Goal: Use online tool/utility: Utilize a website feature to perform a specific function

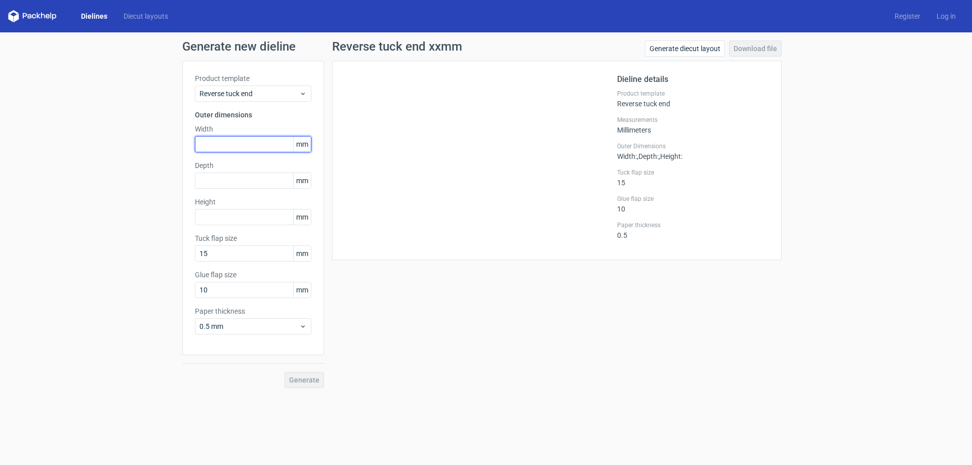
click at [238, 145] on input "text" at bounding box center [253, 144] width 116 height 16
type input "117"
type input "15"
click at [437, 295] on div "Reverse tuck end xxmm Generate diecut layout Download file Dieline details Prod…" at bounding box center [557, 214] width 466 height 348
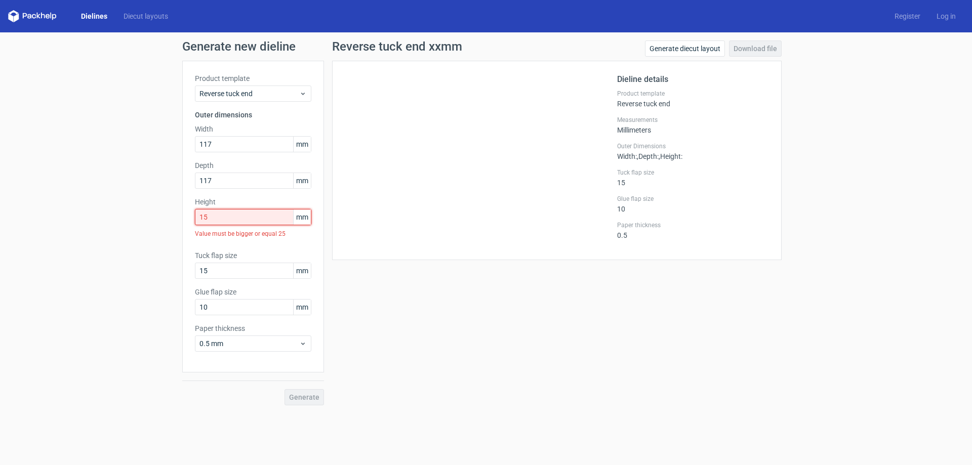
click at [246, 217] on input "15" at bounding box center [253, 217] width 116 height 16
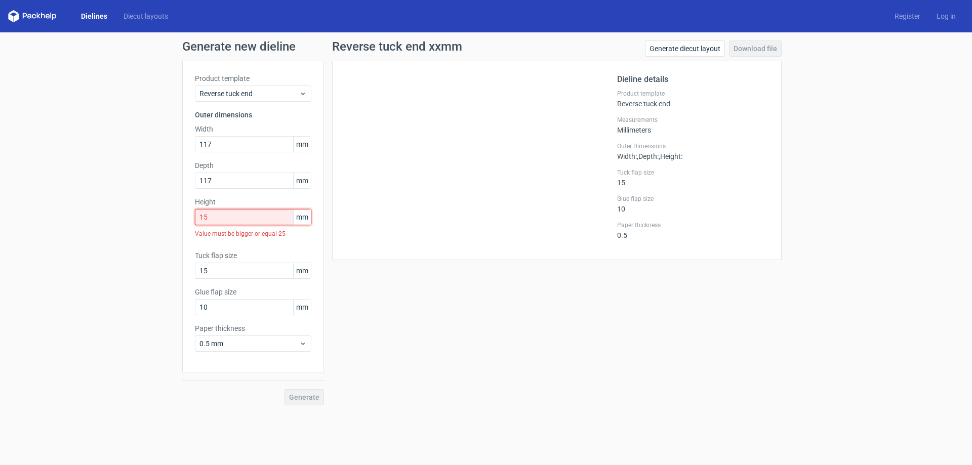
click at [246, 217] on input "15" at bounding box center [253, 217] width 116 height 16
click at [249, 219] on input "15" at bounding box center [253, 217] width 116 height 16
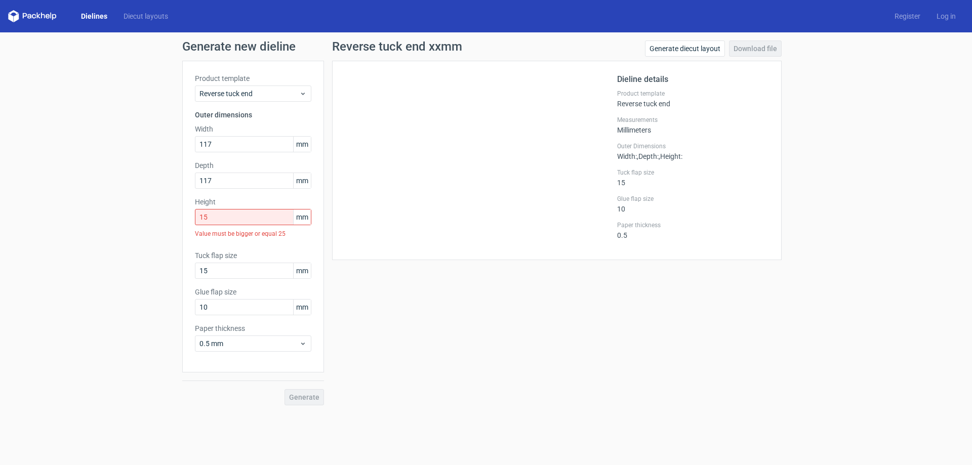
click at [349, 218] on div at bounding box center [481, 160] width 272 height 174
click at [255, 88] on div "Reverse tuck end" at bounding box center [253, 94] width 116 height 16
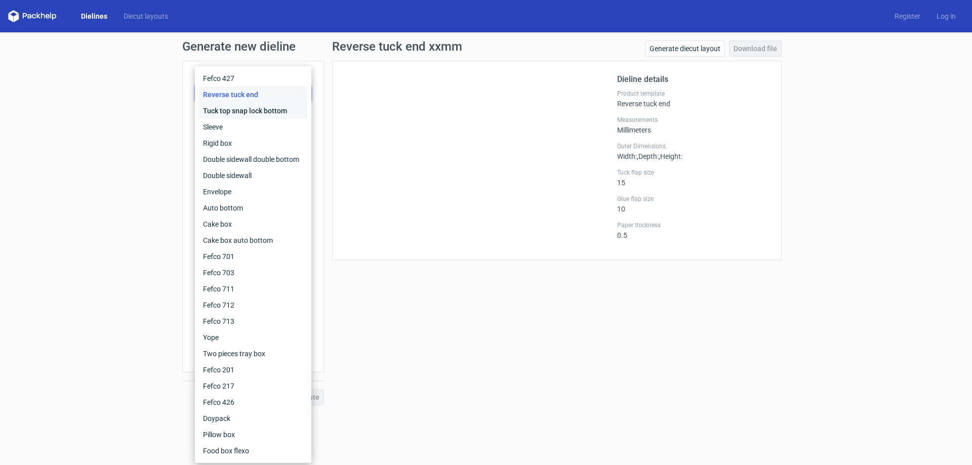
click at [264, 106] on div "Tuck top snap lock bottom" at bounding box center [253, 111] width 108 height 16
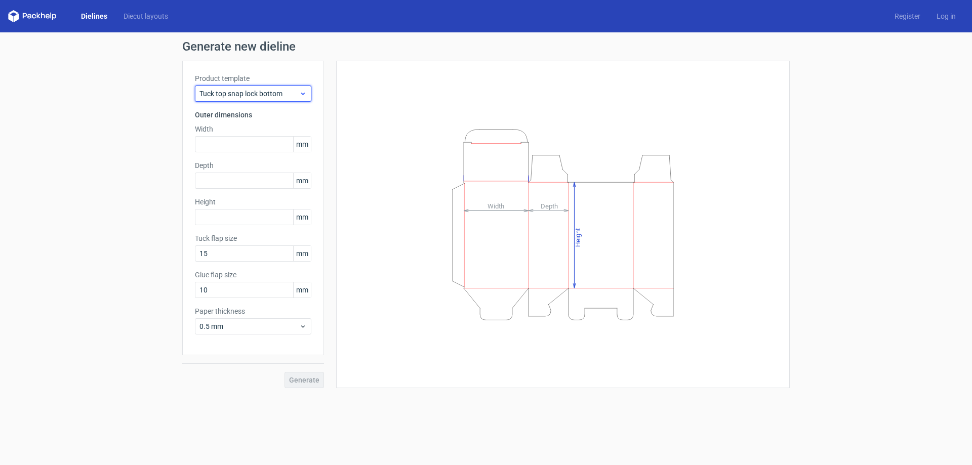
click at [278, 90] on span "Tuck top snap lock bottom" at bounding box center [249, 94] width 100 height 10
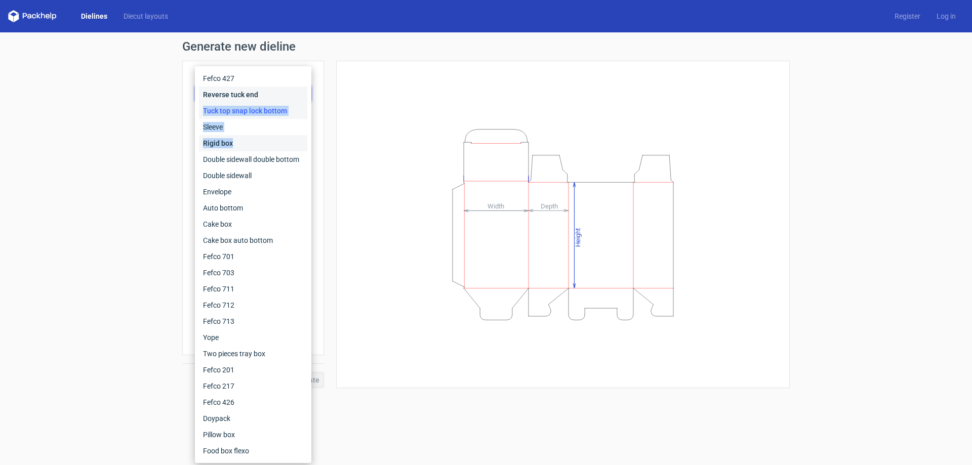
drag, startPoint x: 256, startPoint y: 146, endPoint x: 266, endPoint y: 97, distance: 50.5
click at [266, 97] on div "Fefco 427 Reverse tuck end Tuck top snap lock bottom Sleeve Rigid box Double si…" at bounding box center [253, 264] width 108 height 389
click at [266, 97] on div "Reverse tuck end" at bounding box center [253, 95] width 108 height 16
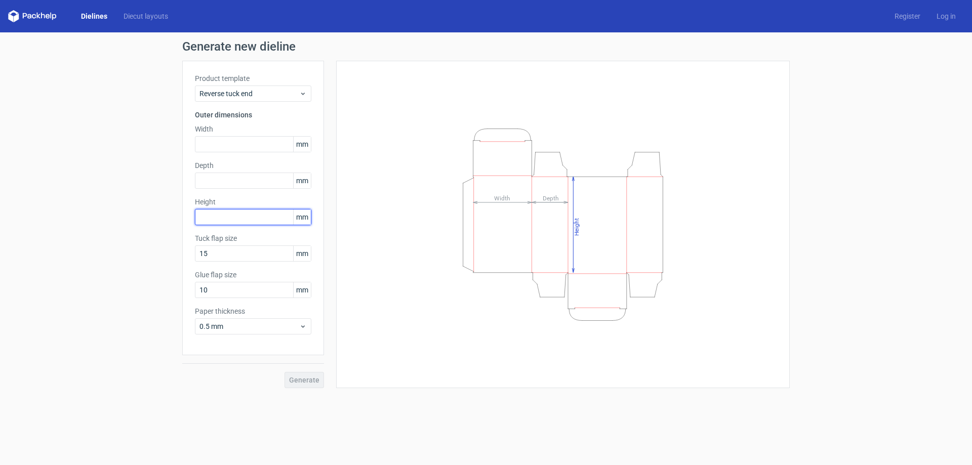
click at [237, 215] on input "text" at bounding box center [253, 217] width 116 height 16
click at [245, 199] on label "Height" at bounding box center [253, 202] width 116 height 10
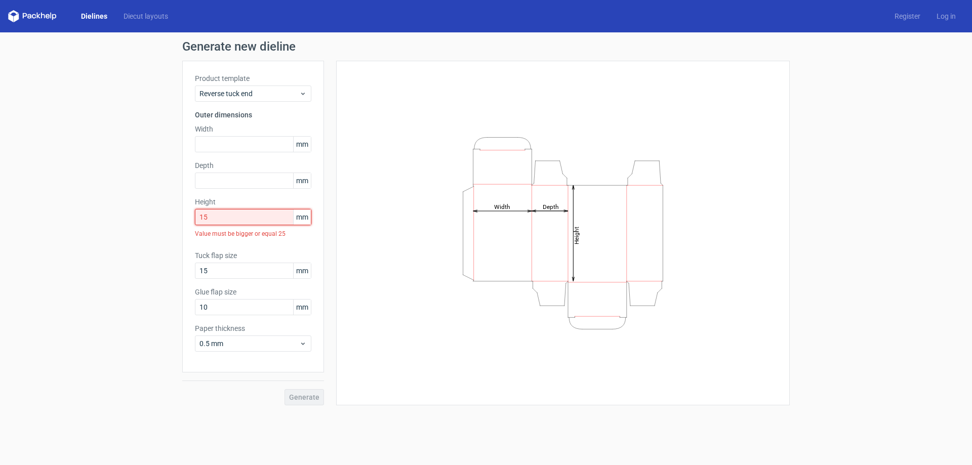
click at [246, 217] on input "15" at bounding box center [253, 217] width 116 height 16
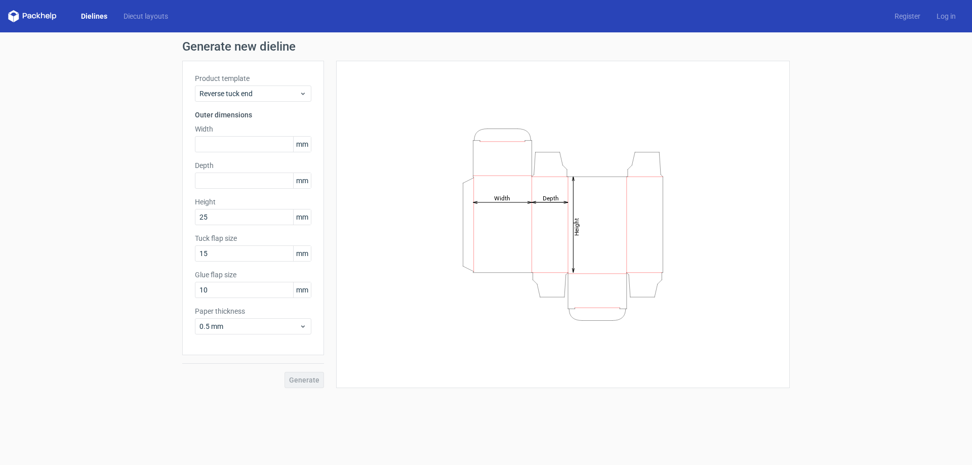
click at [341, 222] on div "Height Depth Width" at bounding box center [563, 224] width 454 height 327
click at [243, 220] on input "25" at bounding box center [253, 217] width 116 height 16
click at [243, 187] on input "text" at bounding box center [253, 181] width 116 height 16
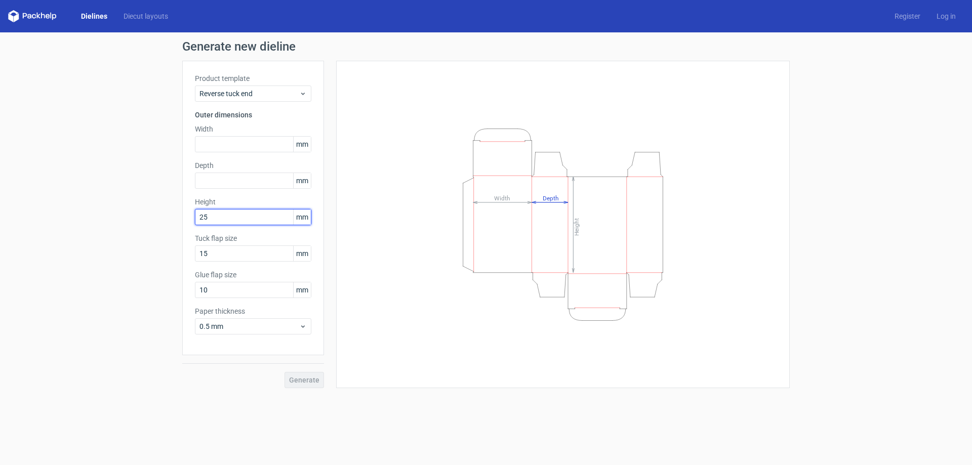
click at [242, 219] on input "25" at bounding box center [253, 217] width 116 height 16
click at [241, 219] on input "25" at bounding box center [253, 217] width 116 height 16
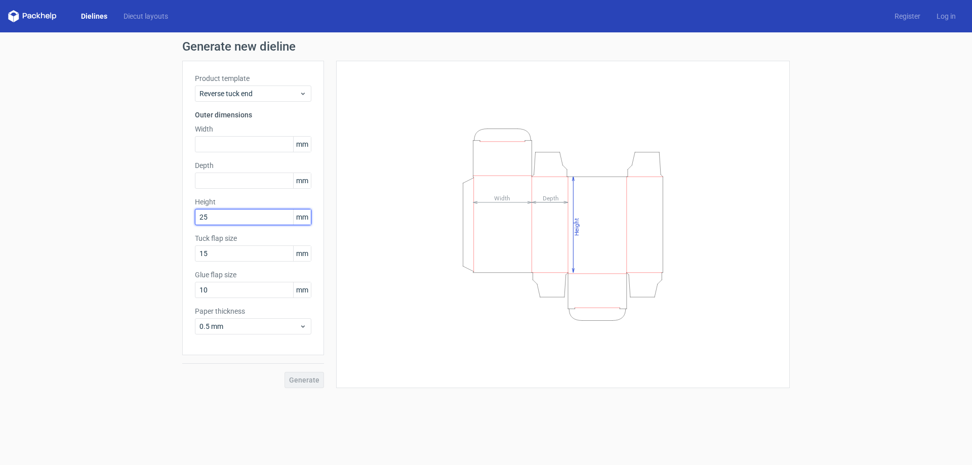
click at [241, 219] on input "25" at bounding box center [253, 217] width 116 height 16
click at [244, 219] on input "25" at bounding box center [253, 217] width 116 height 16
type input "15"
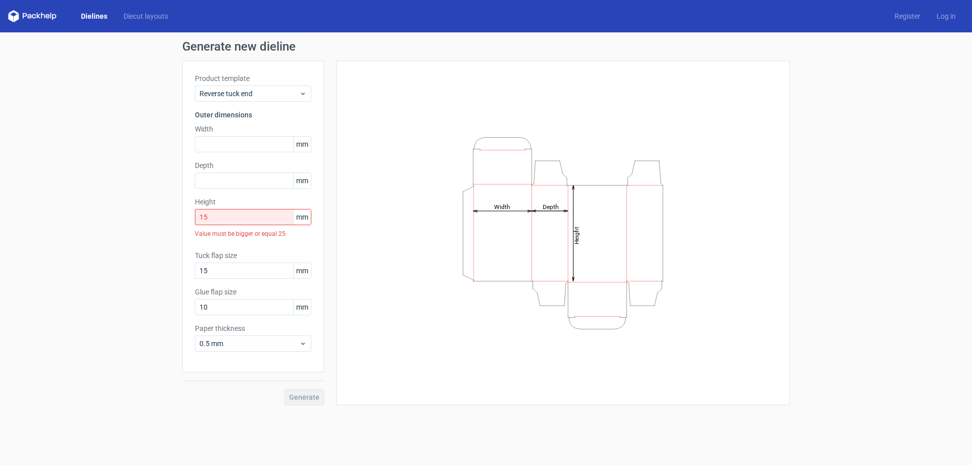
click at [338, 209] on div "Height Depth Width" at bounding box center [563, 233] width 454 height 345
click at [236, 220] on input "15" at bounding box center [253, 217] width 116 height 16
